Goal: Navigation & Orientation: Find specific page/section

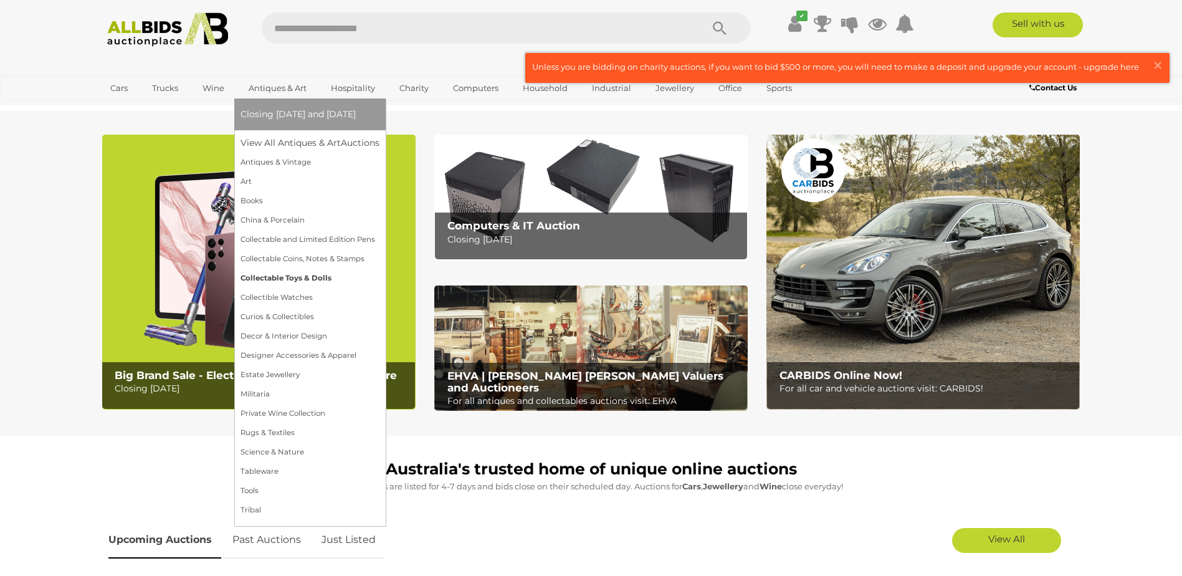
click at [282, 278] on link "Collectable Toys & Dolls" at bounding box center [310, 278] width 139 height 19
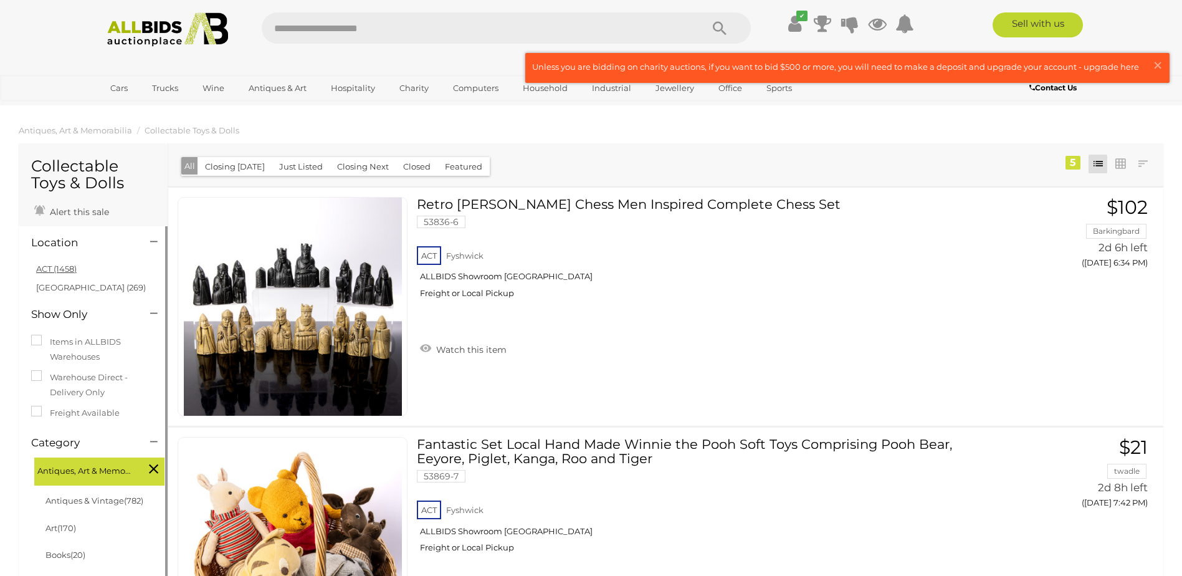
click at [61, 267] on link "ACT (1458)" at bounding box center [56, 269] width 41 height 10
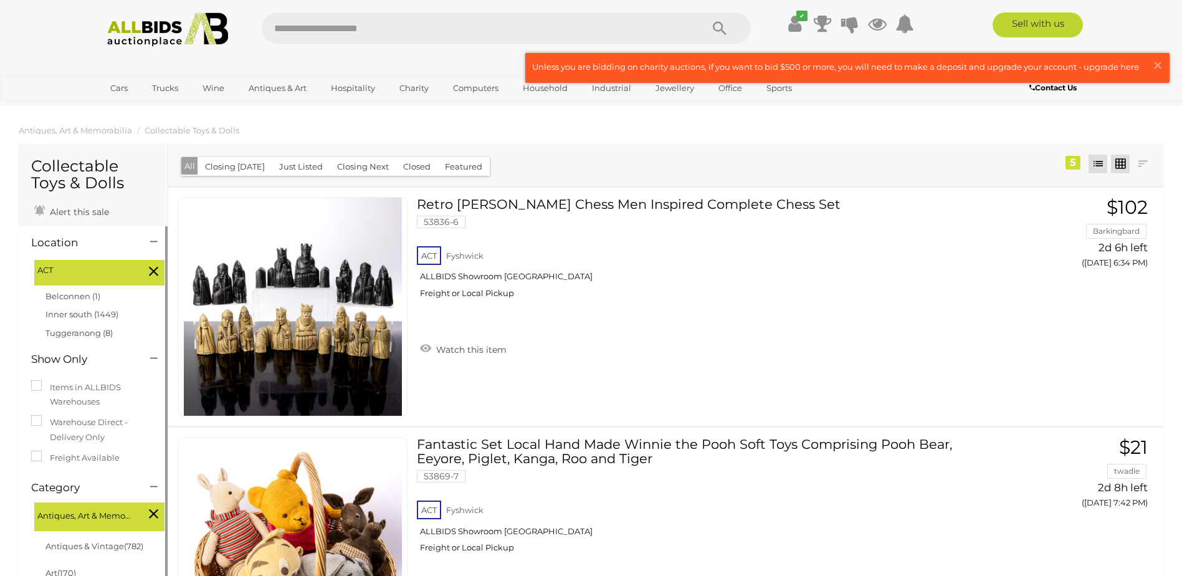
click at [1123, 161] on link at bounding box center [1120, 164] width 19 height 19
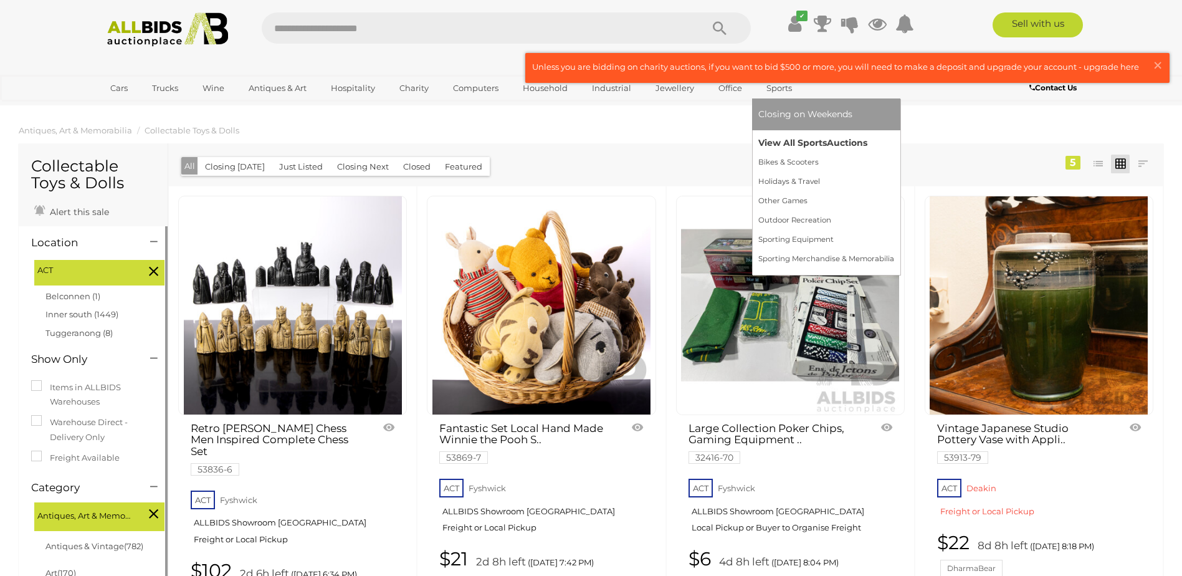
click at [773, 145] on link "View All Sports Auctions" at bounding box center [826, 142] width 136 height 19
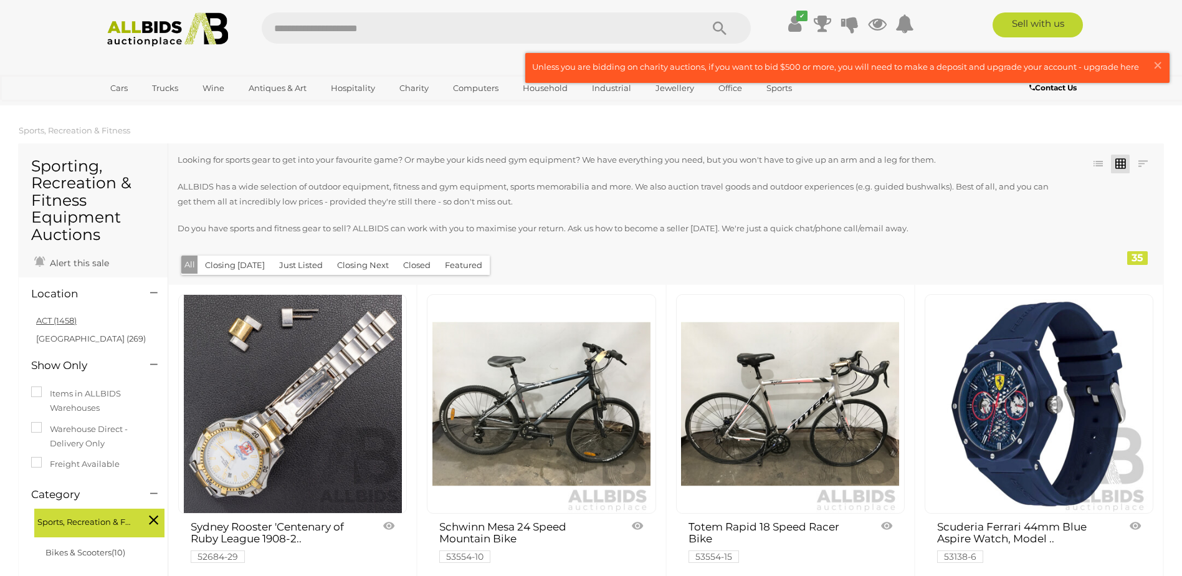
click at [69, 321] on link "ACT (1458)" at bounding box center [56, 320] width 41 height 10
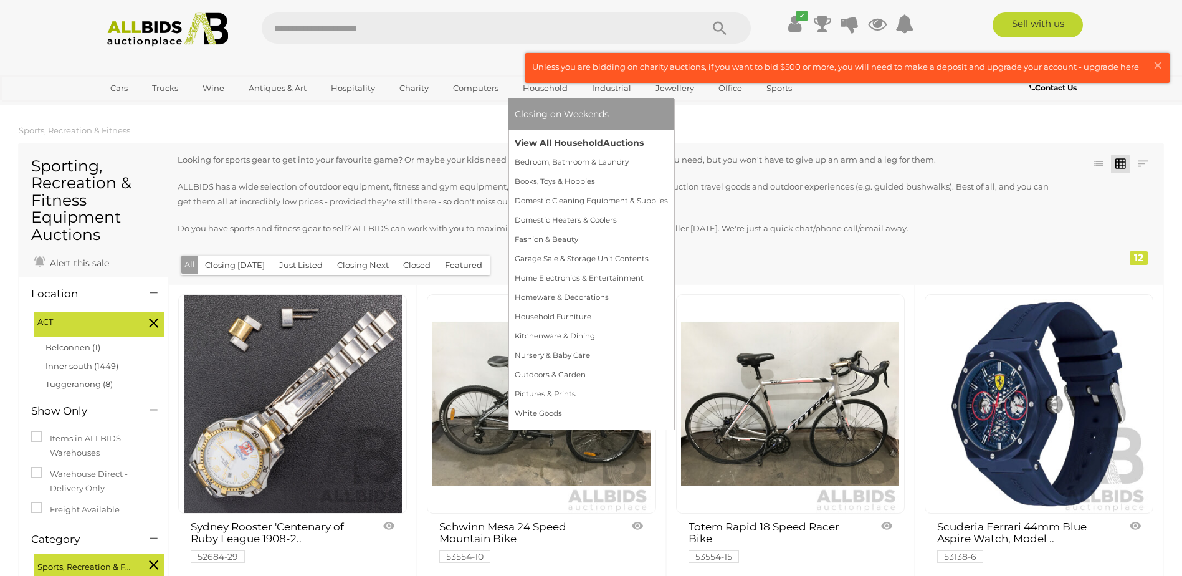
click at [559, 142] on link "View All Household Auctions" at bounding box center [591, 142] width 153 height 19
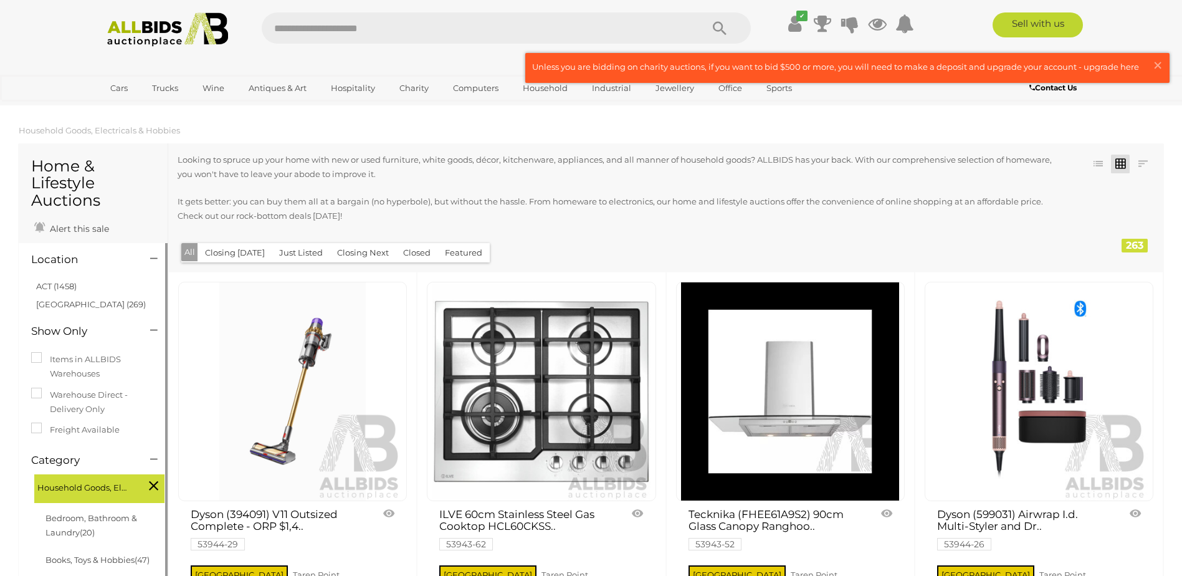
click at [65, 290] on link "ACT (1458)" at bounding box center [56, 286] width 41 height 10
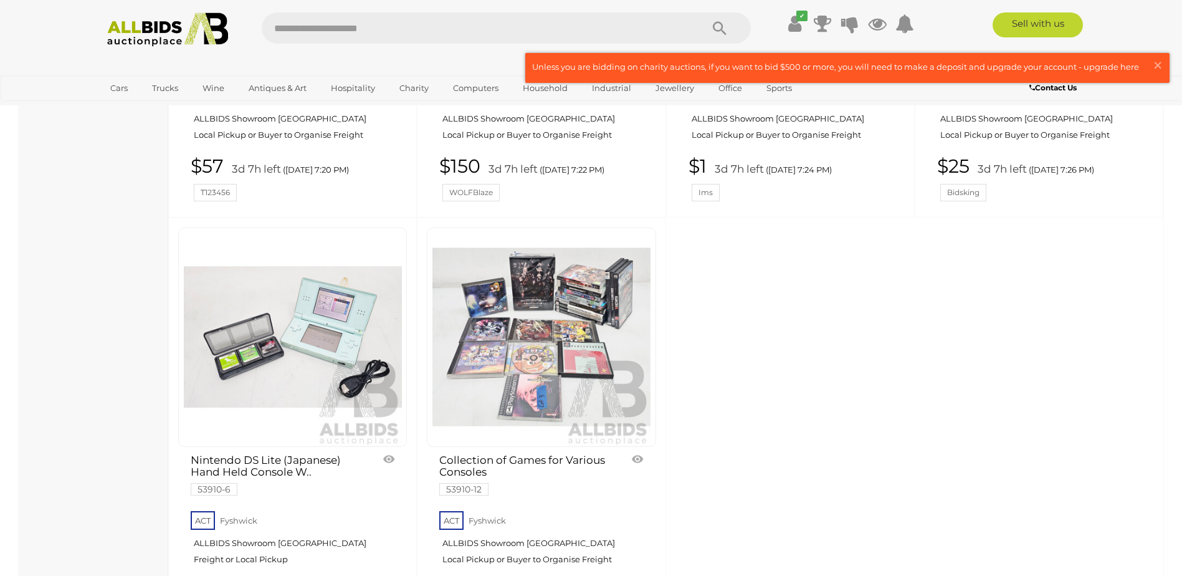
scroll to position [5484, 0]
